Goal: Navigation & Orientation: Find specific page/section

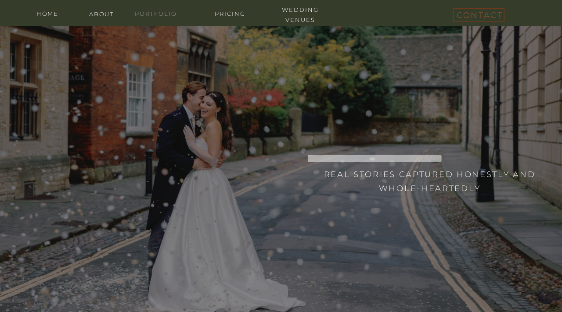
click at [150, 16] on nav "portfolio" at bounding box center [155, 13] width 53 height 8
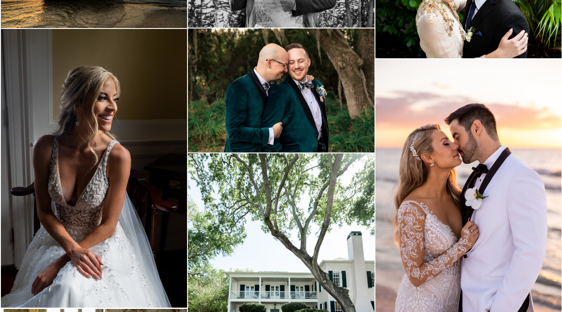
scroll to position [1686, 0]
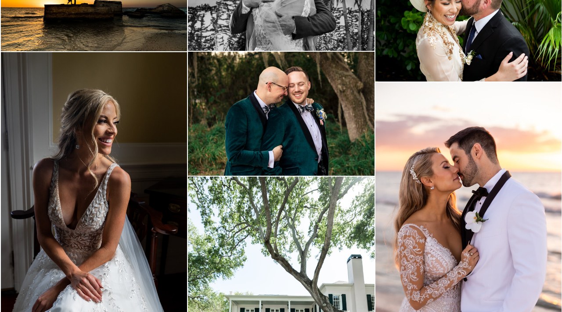
click at [129, 186] on img at bounding box center [94, 191] width 186 height 279
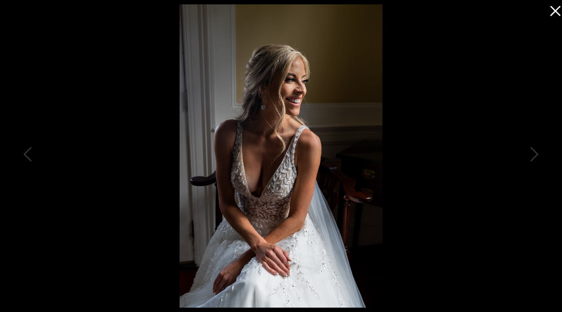
click at [554, 6] on icon at bounding box center [553, 9] width 18 height 18
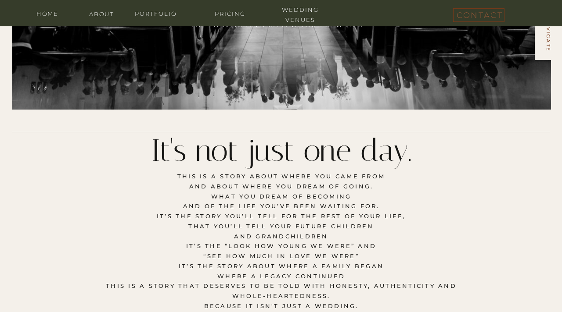
scroll to position [0, 0]
